Goal: Entertainment & Leisure: Browse casually

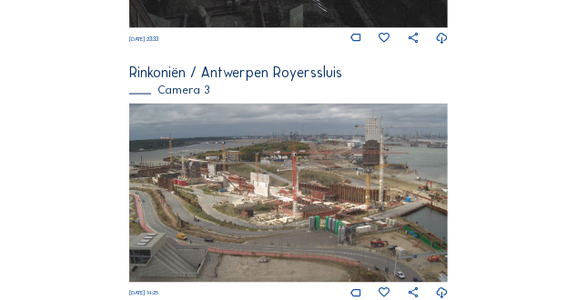
scroll to position [948, 0]
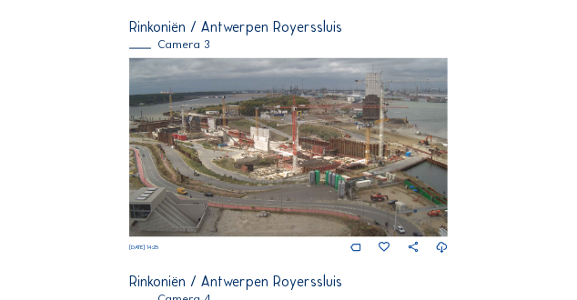
click at [377, 167] on img at bounding box center [289, 147] width 320 height 179
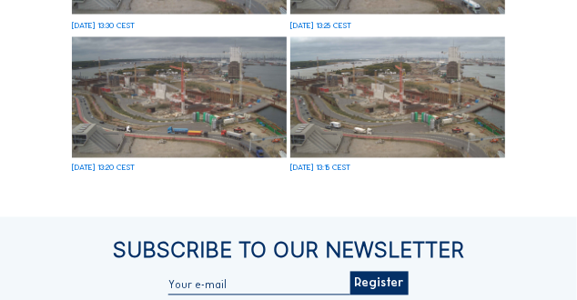
scroll to position [1138, 0]
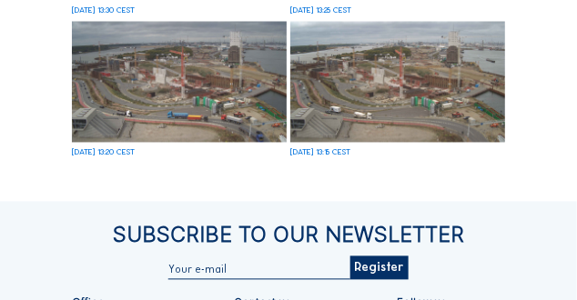
click at [409, 104] on img at bounding box center [397, 82] width 215 height 121
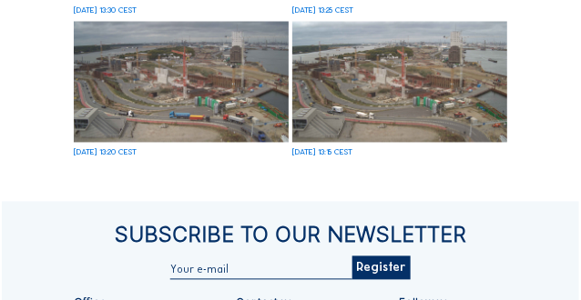
scroll to position [1144, 0]
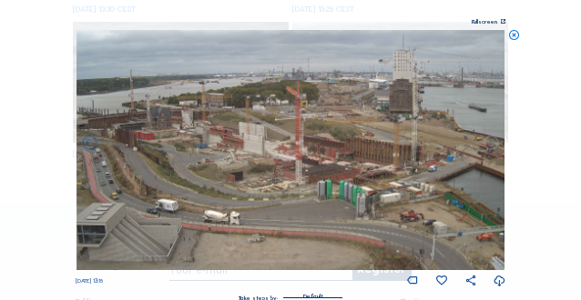
click at [491, 145] on icon at bounding box center [491, 143] width 17 height 17
click at [87, 146] on icon at bounding box center [89, 143] width 17 height 17
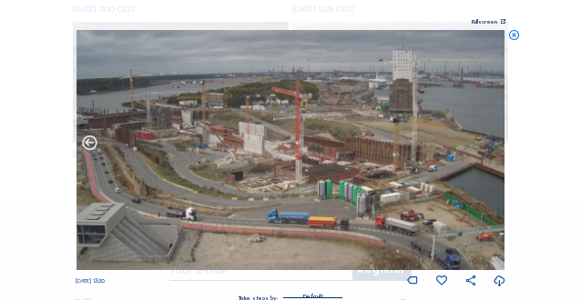
click at [87, 146] on icon at bounding box center [89, 143] width 17 height 17
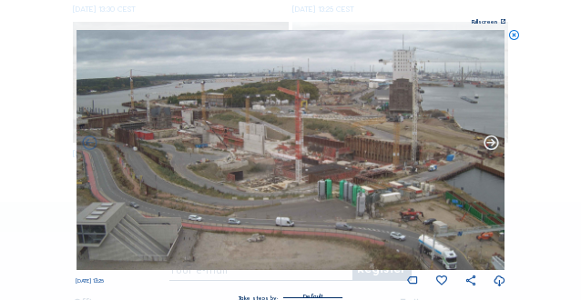
click at [487, 148] on icon at bounding box center [491, 143] width 17 height 17
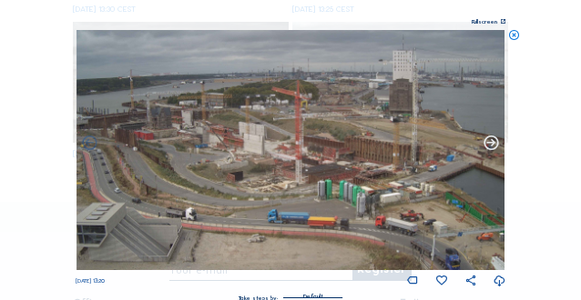
click at [487, 147] on icon at bounding box center [491, 143] width 17 height 17
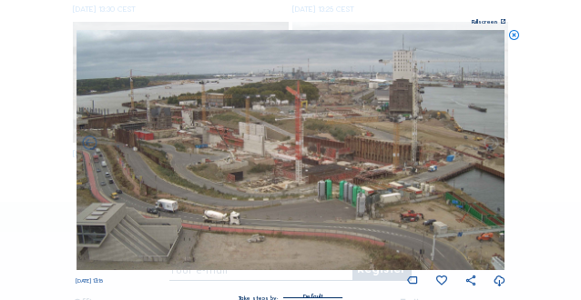
click at [487, 147] on icon at bounding box center [491, 143] width 17 height 17
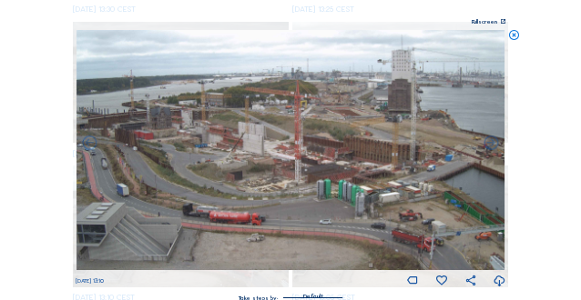
click at [491, 147] on div "Scroll to travel through time | Press 'Alt' Button + Scroll to Zoom | Click and…" at bounding box center [290, 150] width 581 height 300
click at [491, 147] on icon at bounding box center [491, 143] width 17 height 17
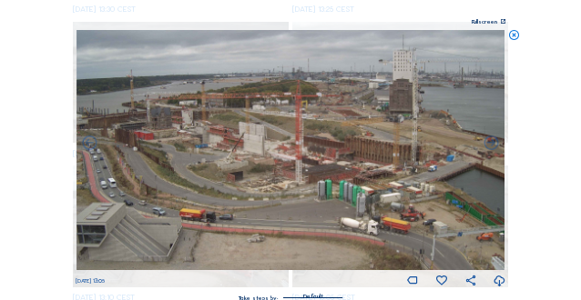
click at [491, 147] on icon at bounding box center [491, 143] width 17 height 17
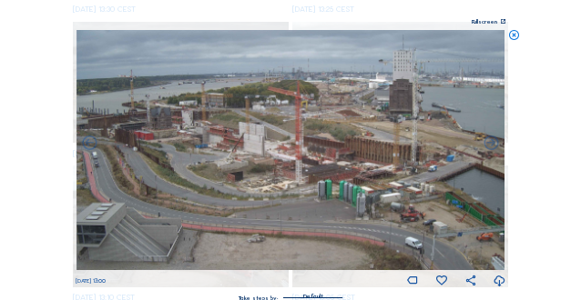
click at [491, 147] on icon at bounding box center [491, 143] width 17 height 17
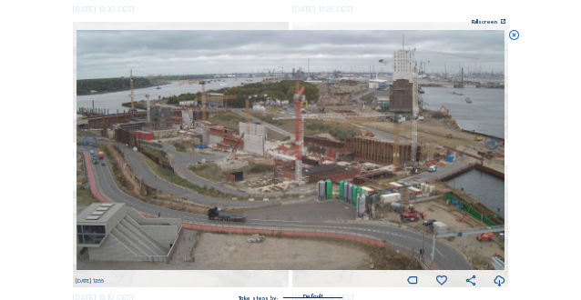
click at [491, 147] on icon at bounding box center [491, 143] width 17 height 17
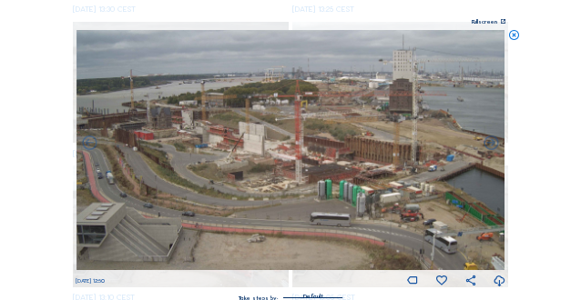
click at [491, 147] on icon at bounding box center [491, 143] width 17 height 17
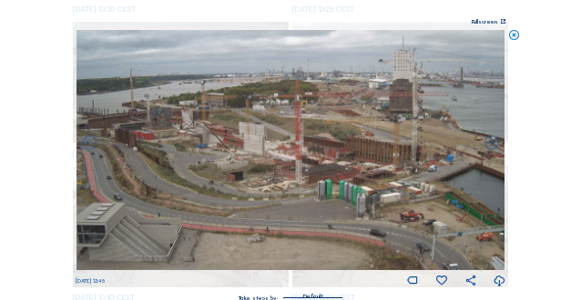
click at [491, 147] on icon at bounding box center [491, 143] width 17 height 17
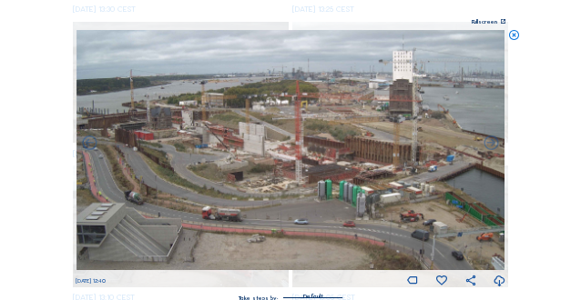
click at [491, 147] on icon at bounding box center [491, 143] width 17 height 17
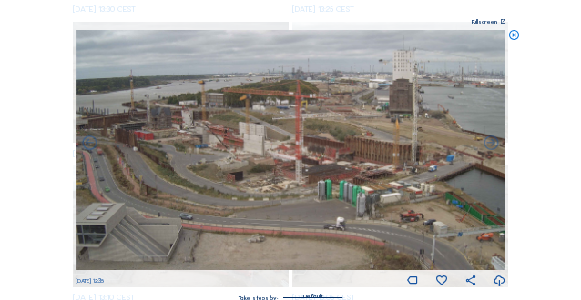
click at [491, 147] on icon at bounding box center [491, 143] width 17 height 17
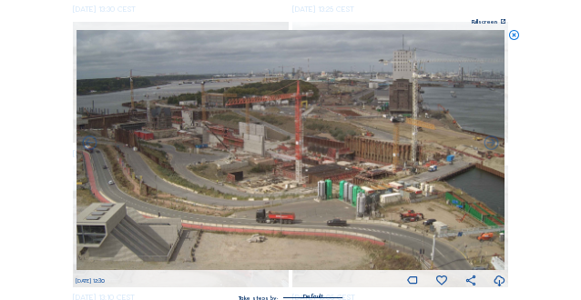
click at [491, 147] on icon at bounding box center [491, 143] width 17 height 17
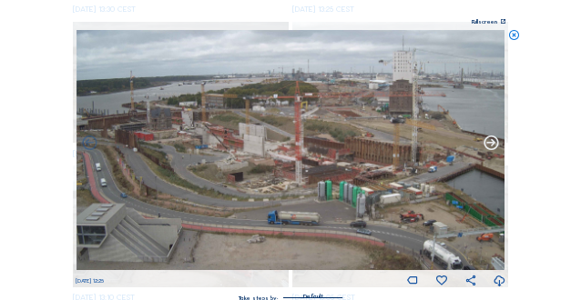
click at [490, 147] on icon at bounding box center [491, 143] width 17 height 17
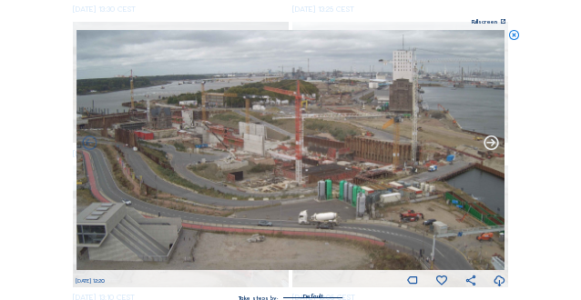
click at [490, 147] on icon at bounding box center [491, 143] width 17 height 17
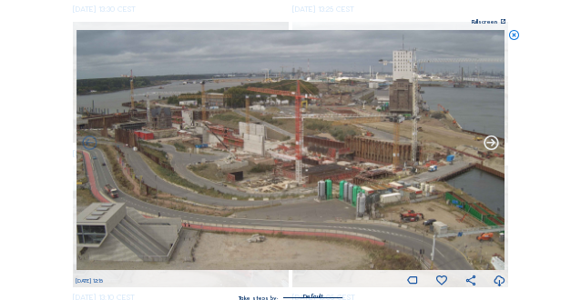
click at [490, 147] on icon at bounding box center [491, 143] width 17 height 17
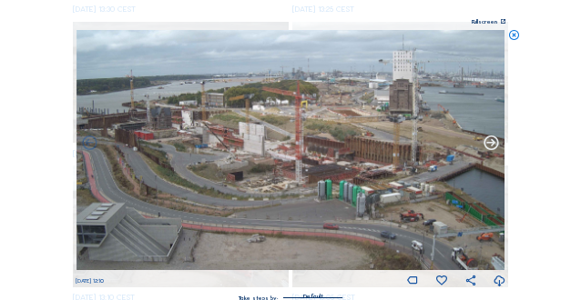
click at [490, 147] on icon at bounding box center [491, 143] width 17 height 17
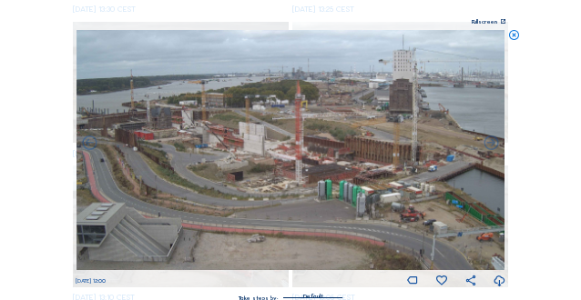
click at [490, 147] on icon at bounding box center [491, 143] width 17 height 17
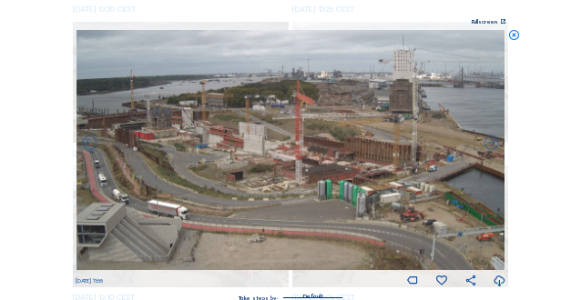
click at [490, 147] on icon at bounding box center [491, 143] width 17 height 17
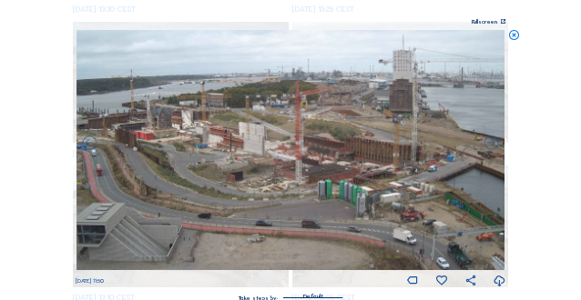
click at [490, 147] on icon at bounding box center [491, 143] width 17 height 17
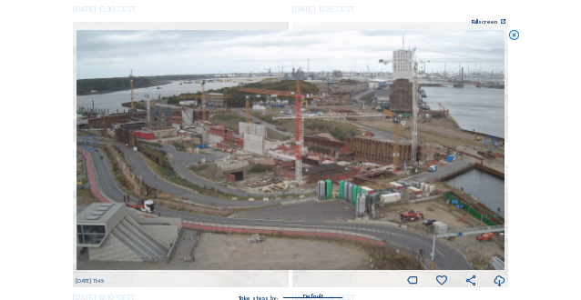
click at [490, 147] on icon at bounding box center [491, 143] width 17 height 17
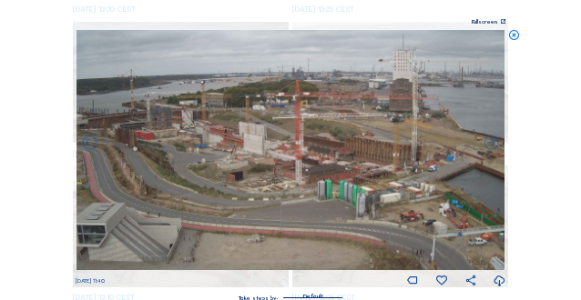
click at [490, 147] on icon at bounding box center [491, 143] width 17 height 17
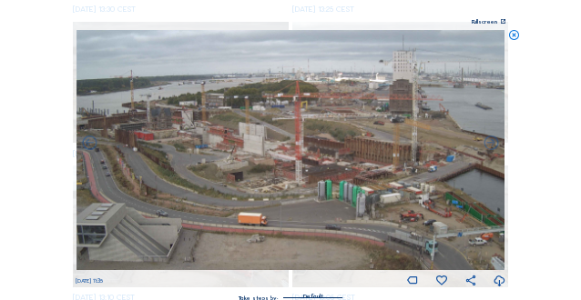
click at [490, 147] on icon at bounding box center [491, 143] width 17 height 17
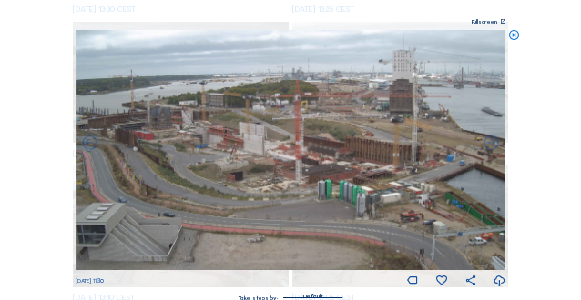
click at [490, 147] on icon at bounding box center [491, 143] width 17 height 17
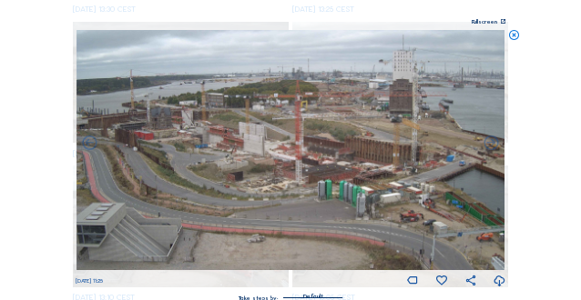
click at [490, 147] on icon at bounding box center [491, 143] width 17 height 17
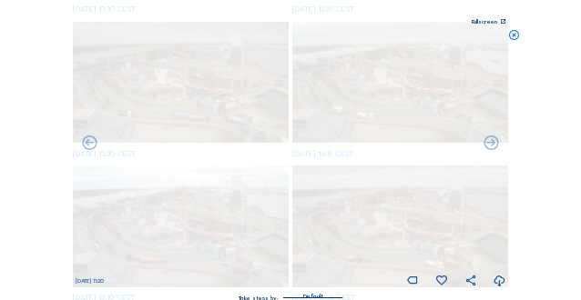
click at [490, 147] on icon at bounding box center [491, 143] width 17 height 17
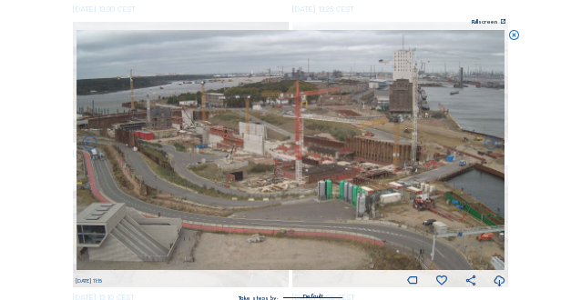
click at [490, 147] on icon at bounding box center [491, 143] width 17 height 17
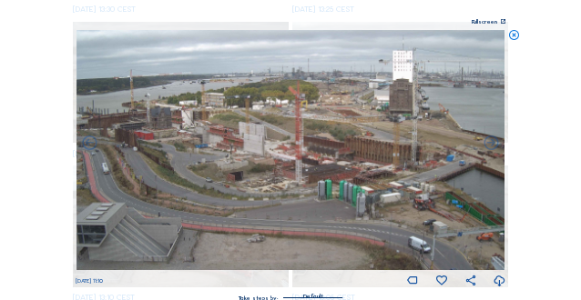
click at [490, 147] on icon at bounding box center [491, 143] width 17 height 17
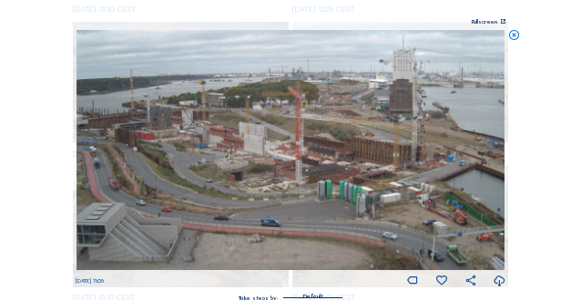
click at [490, 147] on icon at bounding box center [491, 143] width 17 height 17
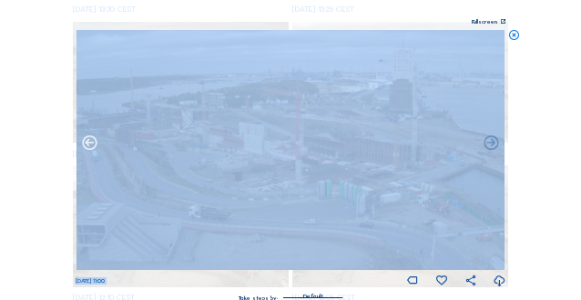
click at [90, 145] on icon at bounding box center [89, 143] width 17 height 17
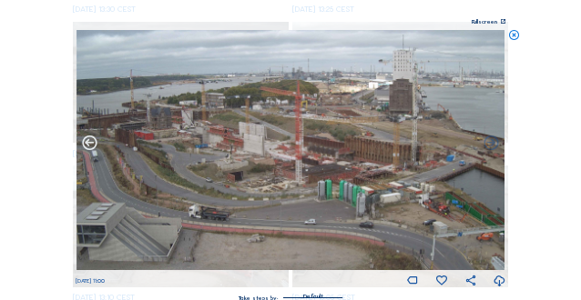
click at [90, 145] on icon at bounding box center [89, 143] width 17 height 17
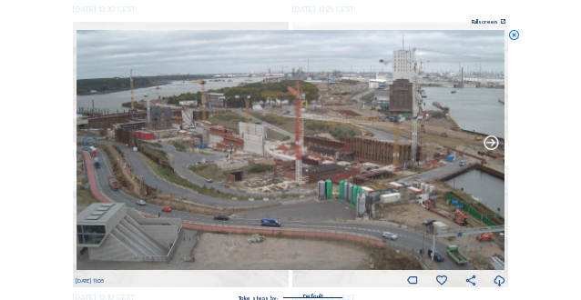
click at [493, 147] on icon at bounding box center [491, 143] width 17 height 17
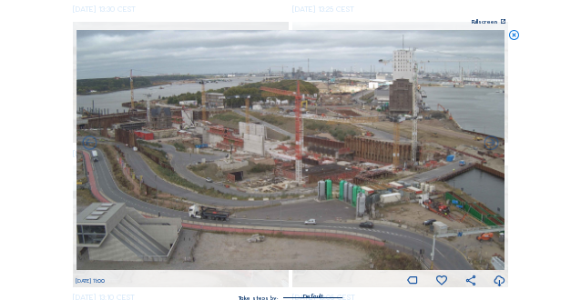
click at [493, 147] on icon at bounding box center [491, 143] width 17 height 17
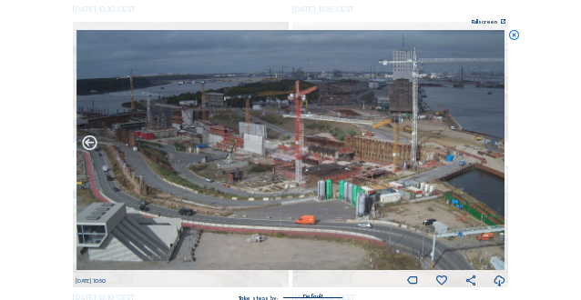
click at [91, 144] on icon at bounding box center [89, 143] width 17 height 17
click at [88, 145] on icon at bounding box center [89, 143] width 17 height 17
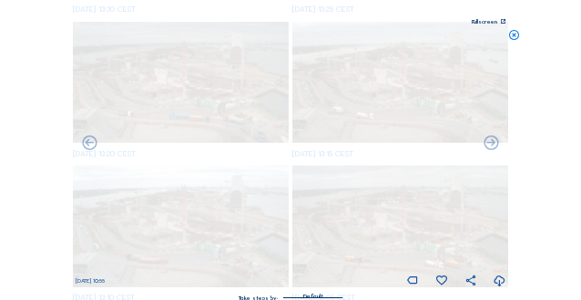
click at [88, 145] on icon at bounding box center [89, 143] width 17 height 17
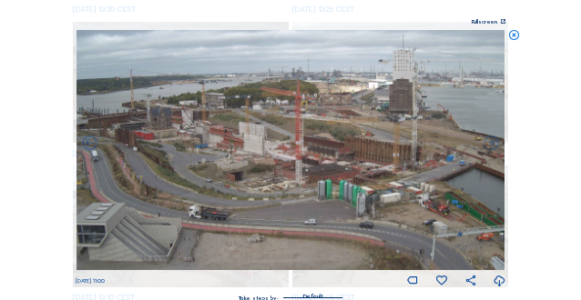
click at [88, 145] on icon at bounding box center [89, 143] width 17 height 17
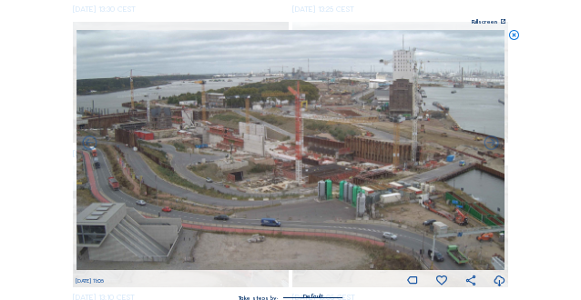
click at [88, 145] on icon at bounding box center [89, 143] width 17 height 17
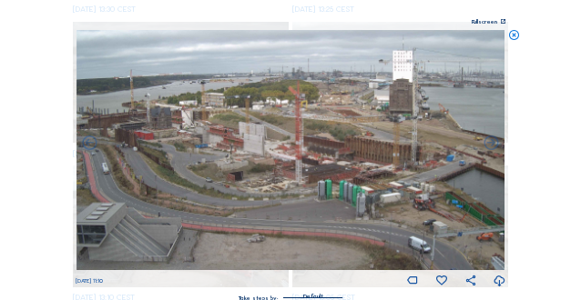
click at [88, 145] on icon at bounding box center [89, 143] width 17 height 17
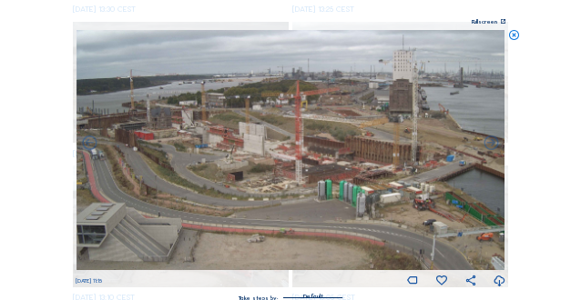
click at [88, 145] on icon at bounding box center [89, 143] width 17 height 17
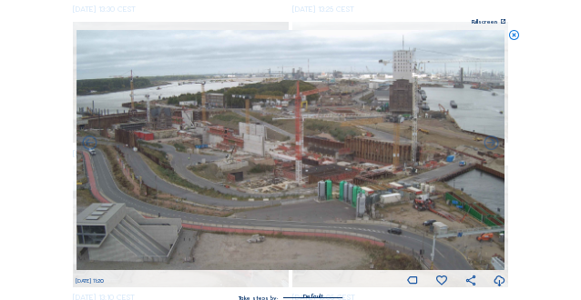
click at [88, 145] on icon at bounding box center [89, 143] width 17 height 17
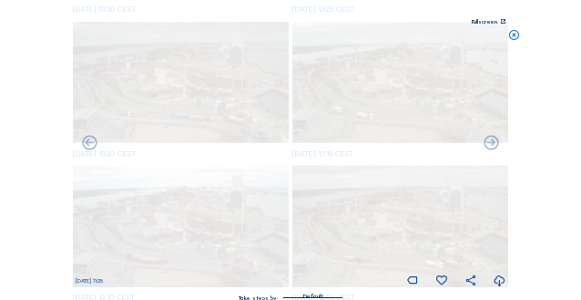
click at [88, 145] on icon at bounding box center [89, 143] width 17 height 17
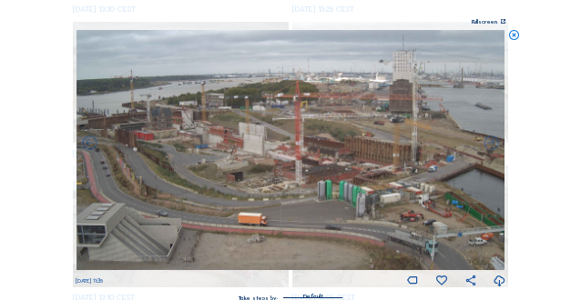
click at [88, 145] on icon at bounding box center [89, 143] width 17 height 17
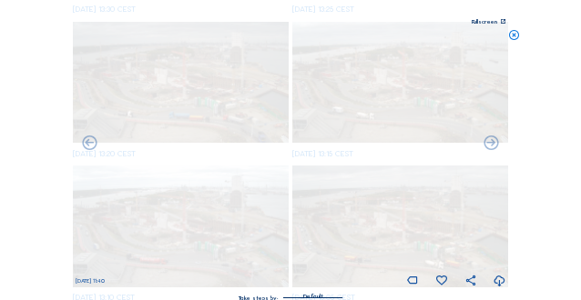
click at [88, 145] on icon at bounding box center [89, 143] width 17 height 17
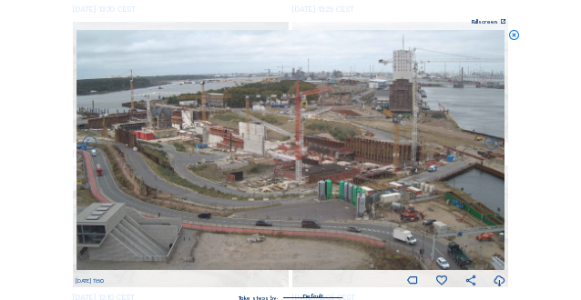
click at [88, 145] on icon at bounding box center [89, 143] width 17 height 17
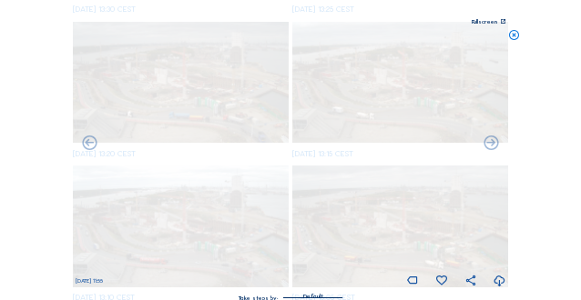
click at [88, 145] on icon at bounding box center [89, 143] width 17 height 17
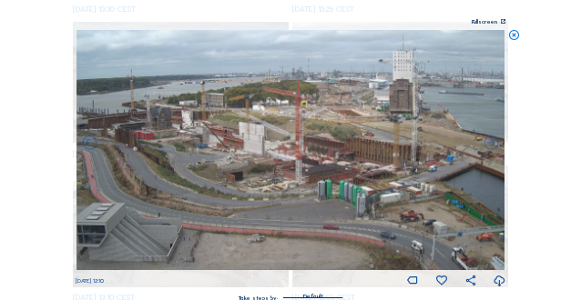
click at [88, 145] on icon at bounding box center [89, 143] width 17 height 17
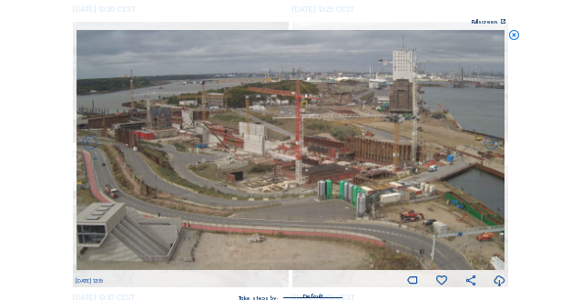
click at [88, 145] on icon at bounding box center [89, 143] width 17 height 17
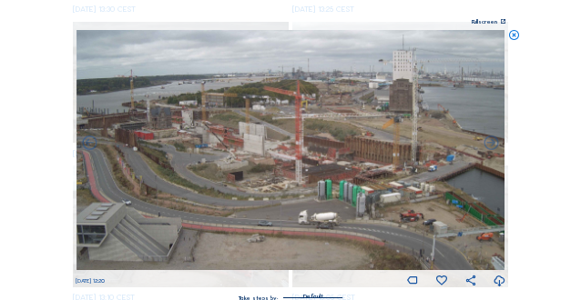
click at [88, 145] on icon at bounding box center [89, 143] width 17 height 17
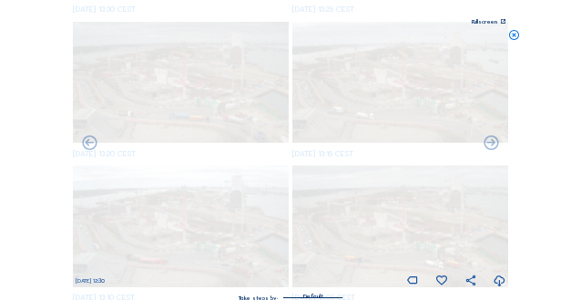
click at [88, 145] on icon at bounding box center [89, 143] width 17 height 17
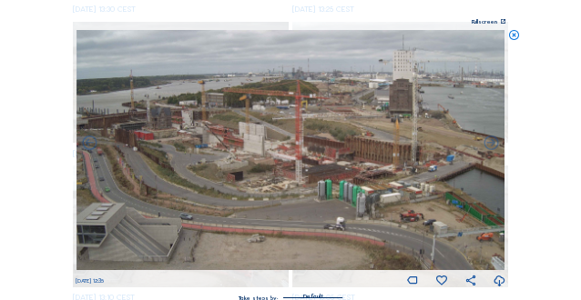
click at [88, 145] on icon at bounding box center [89, 143] width 17 height 17
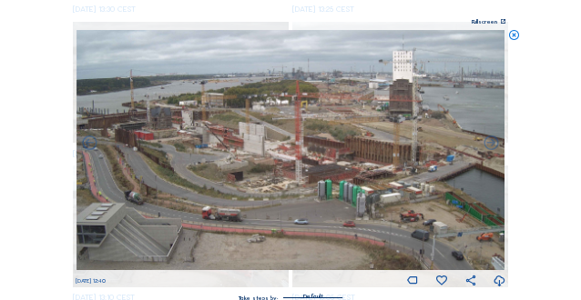
click at [88, 145] on icon at bounding box center [89, 143] width 17 height 17
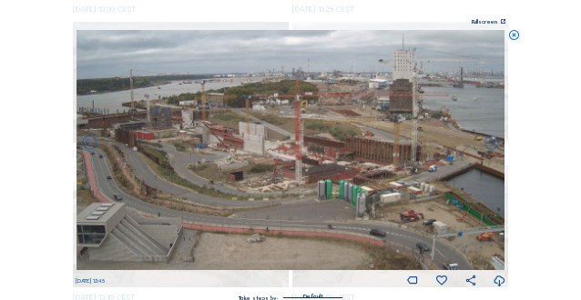
click at [88, 145] on icon at bounding box center [89, 143] width 17 height 17
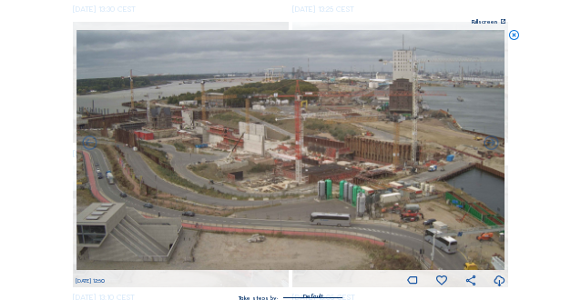
click at [88, 145] on icon at bounding box center [89, 143] width 17 height 17
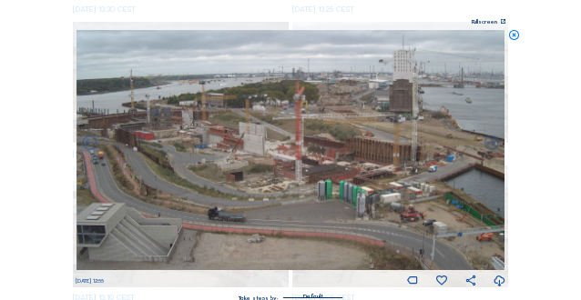
click at [88, 145] on icon at bounding box center [89, 143] width 17 height 17
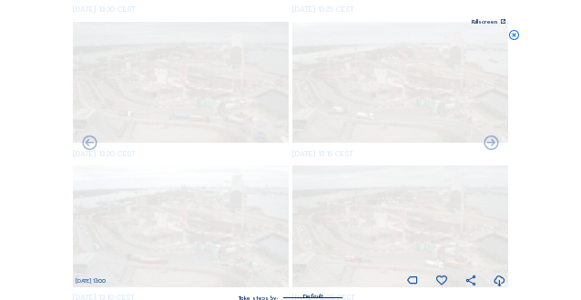
click at [88, 145] on icon at bounding box center [89, 143] width 17 height 17
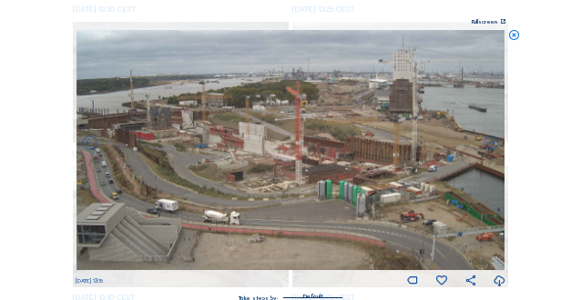
click at [88, 145] on icon at bounding box center [89, 143] width 17 height 17
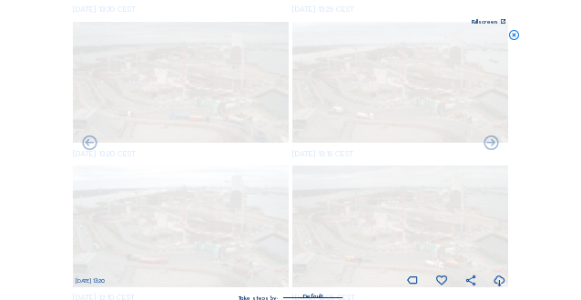
click at [88, 145] on icon at bounding box center [89, 143] width 17 height 17
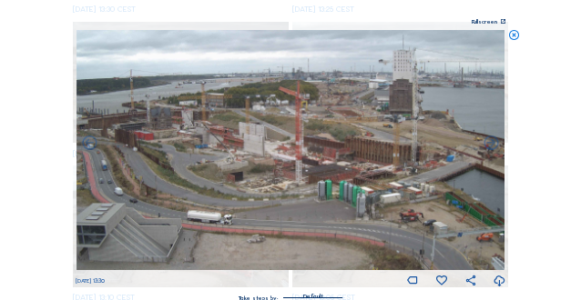
click at [88, 145] on icon at bounding box center [89, 143] width 17 height 17
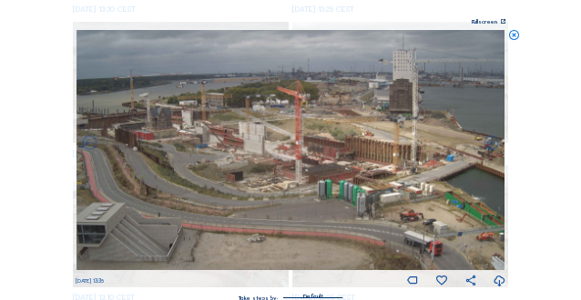
click at [88, 145] on icon at bounding box center [89, 143] width 17 height 17
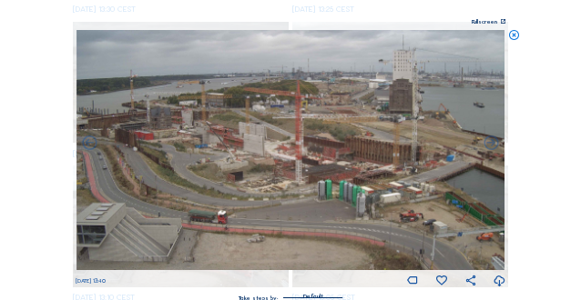
click at [88, 145] on icon at bounding box center [89, 143] width 17 height 17
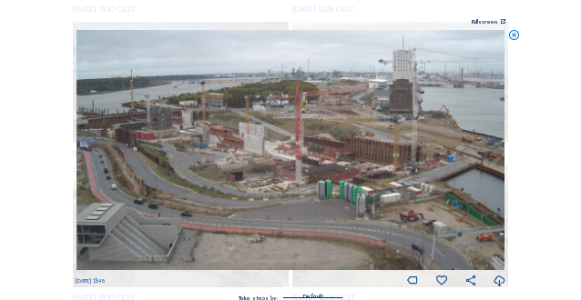
click at [88, 145] on icon at bounding box center [89, 143] width 17 height 17
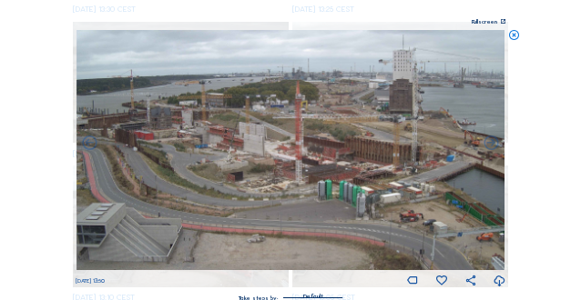
click at [88, 145] on icon at bounding box center [89, 143] width 17 height 17
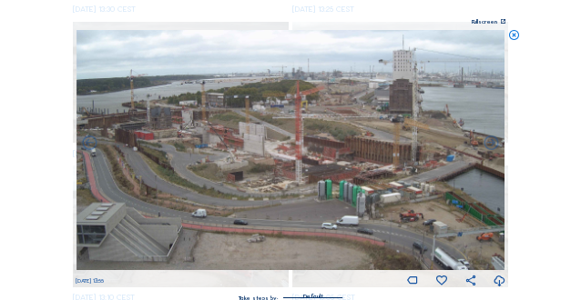
click at [88, 145] on icon at bounding box center [89, 143] width 17 height 17
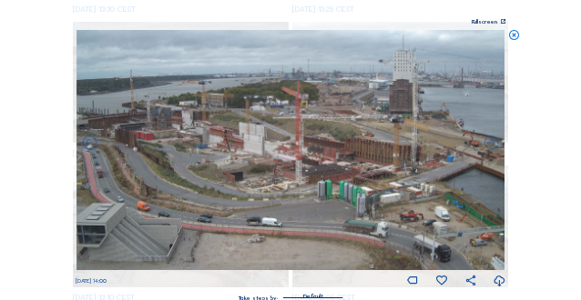
click at [88, 145] on icon at bounding box center [89, 143] width 17 height 17
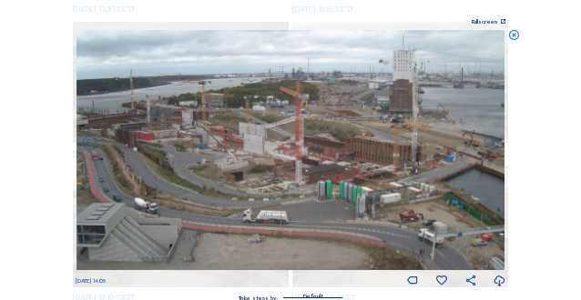
click at [88, 145] on icon at bounding box center [89, 143] width 17 height 17
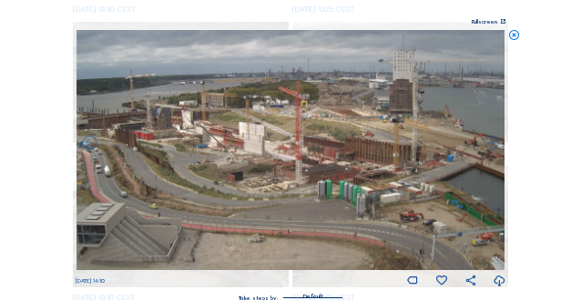
click at [88, 145] on icon at bounding box center [89, 143] width 17 height 17
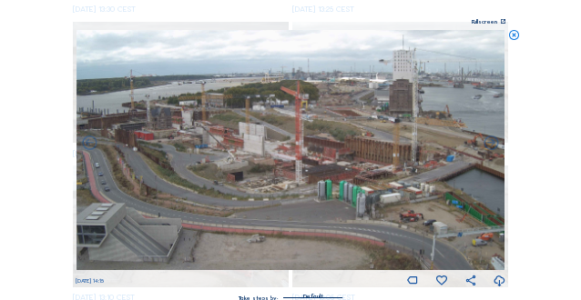
click at [88, 145] on icon at bounding box center [89, 143] width 17 height 17
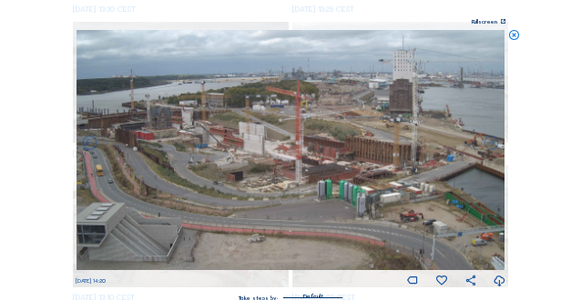
click at [88, 145] on icon at bounding box center [89, 143] width 17 height 17
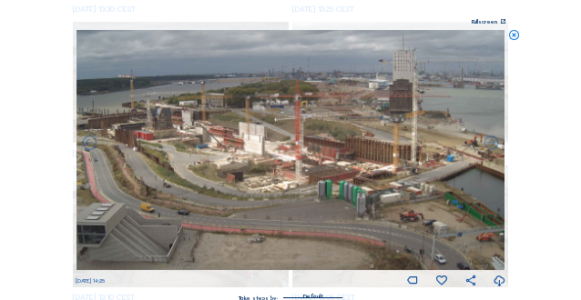
click at [88, 145] on icon at bounding box center [89, 143] width 17 height 17
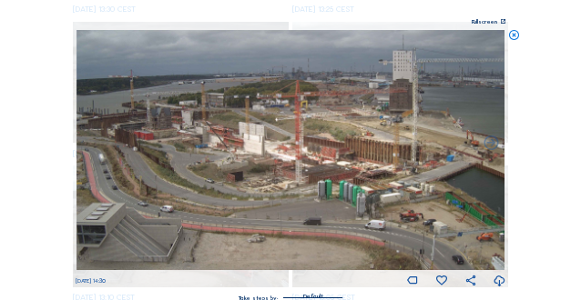
click at [88, 145] on img at bounding box center [289, 150] width 427 height 240
click at [516, 37] on icon at bounding box center [514, 36] width 12 height 12
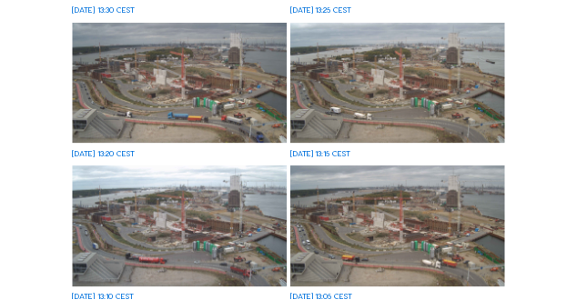
scroll to position [1138, 0]
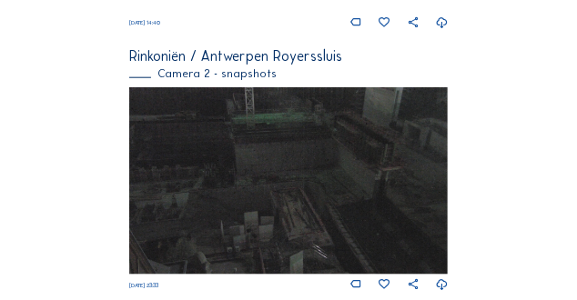
scroll to position [706, 0]
